Goal: Information Seeking & Learning: Learn about a topic

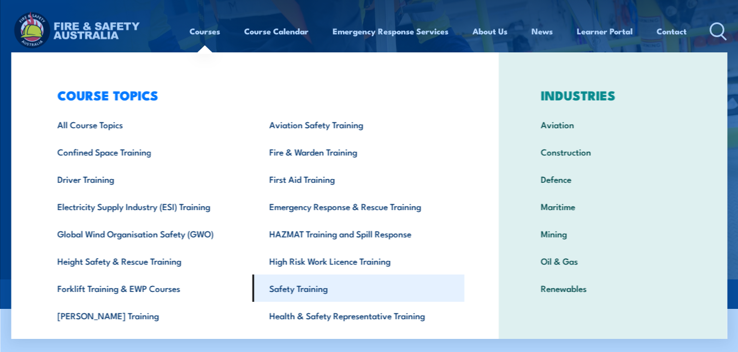
click at [330, 289] on link "Safety Training" at bounding box center [358, 288] width 212 height 27
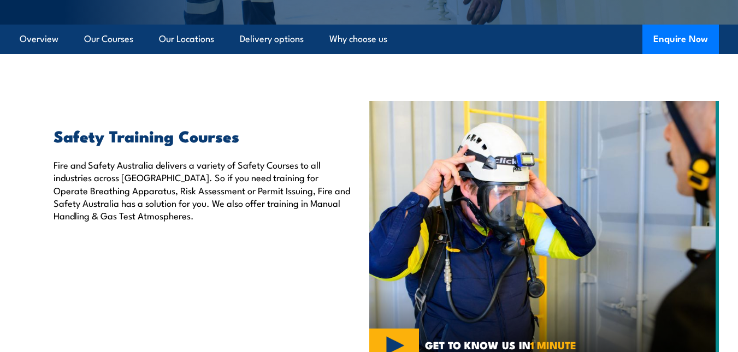
scroll to position [233, 0]
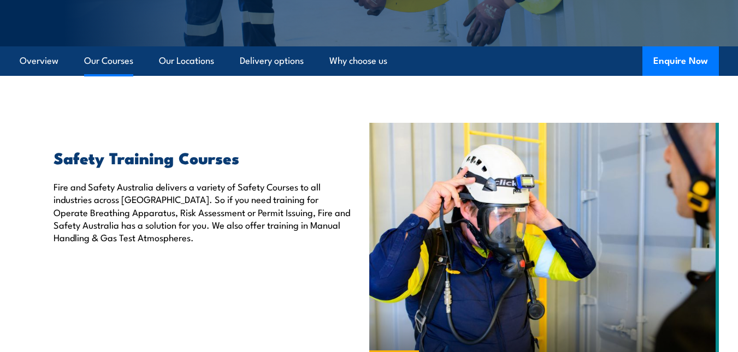
click at [115, 61] on link "Our Courses" at bounding box center [108, 60] width 49 height 29
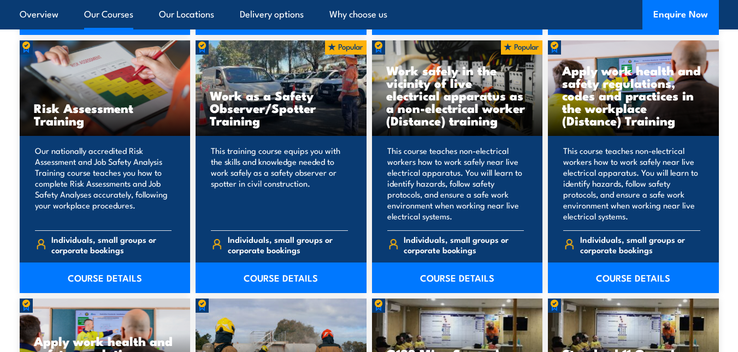
scroll to position [1399, 0]
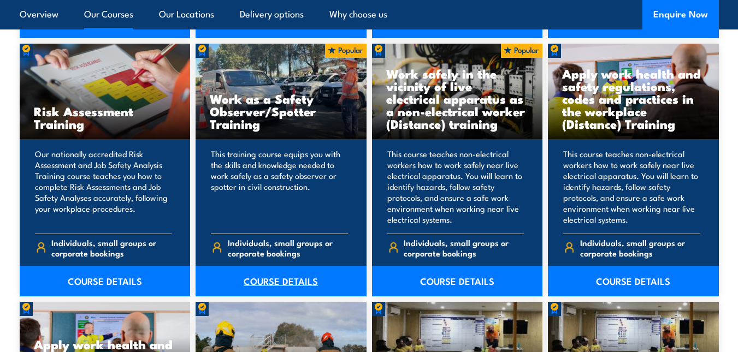
click at [315, 279] on link "COURSE DETAILS" at bounding box center [281, 281] width 171 height 31
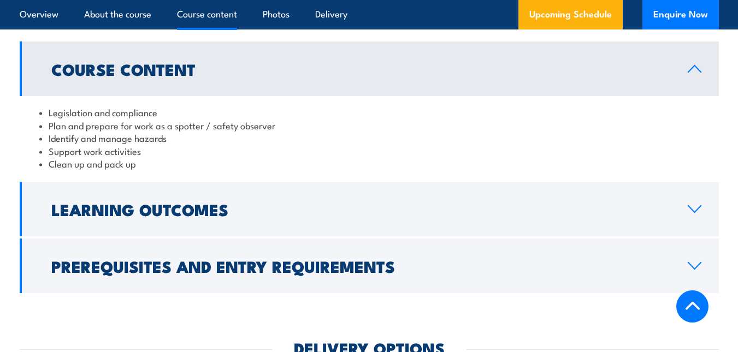
scroll to position [873, 0]
